Goal: Check status

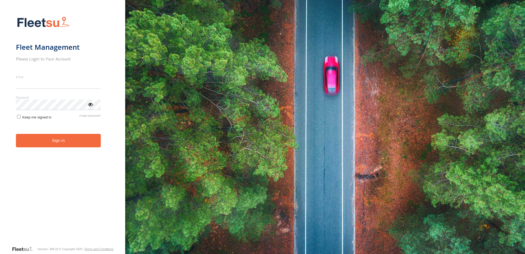
type input "**********"
drag, startPoint x: 0, startPoint y: 0, endPoint x: 71, endPoint y: 141, distance: 157.6
click at [71, 141] on button "Sign in" at bounding box center [58, 140] width 85 height 13
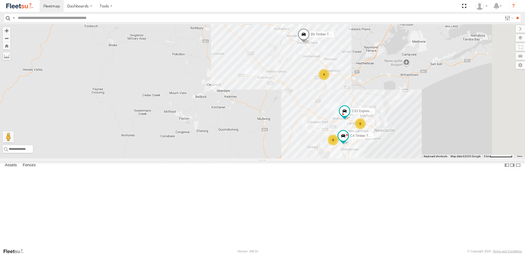
scroll to position [82, 0]
click at [0, 0] on span at bounding box center [0, 0] width 0 height 0
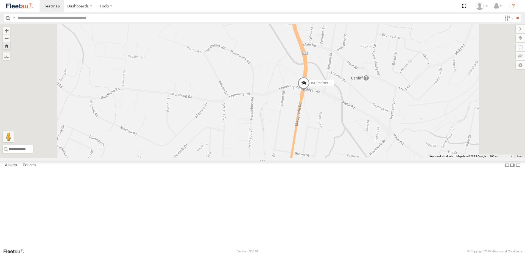
drag, startPoint x: 444, startPoint y: 120, endPoint x: 422, endPoint y: 114, distance: 22.8
click at [422, 114] on div "B3 Transfer Truck" at bounding box center [262, 91] width 525 height 134
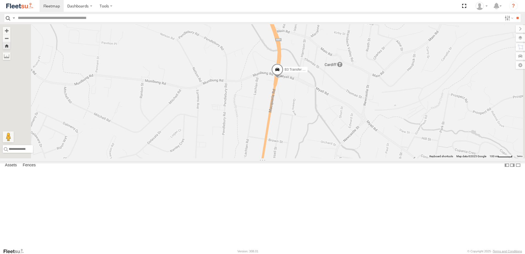
drag, startPoint x: 387, startPoint y: 136, endPoint x: 385, endPoint y: 128, distance: 8.8
click at [385, 131] on div "B3 Transfer Truck" at bounding box center [262, 91] width 525 height 134
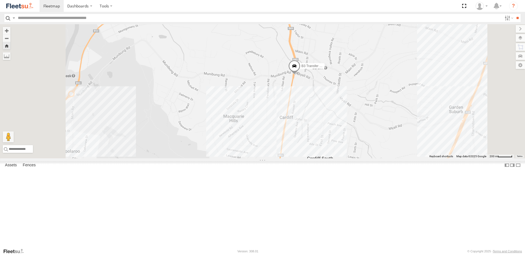
drag, startPoint x: 398, startPoint y: 150, endPoint x: 395, endPoint y: 146, distance: 4.7
click at [395, 147] on div "B3 Transfer Truck" at bounding box center [262, 91] width 525 height 134
